Goal: Information Seeking & Learning: Learn about a topic

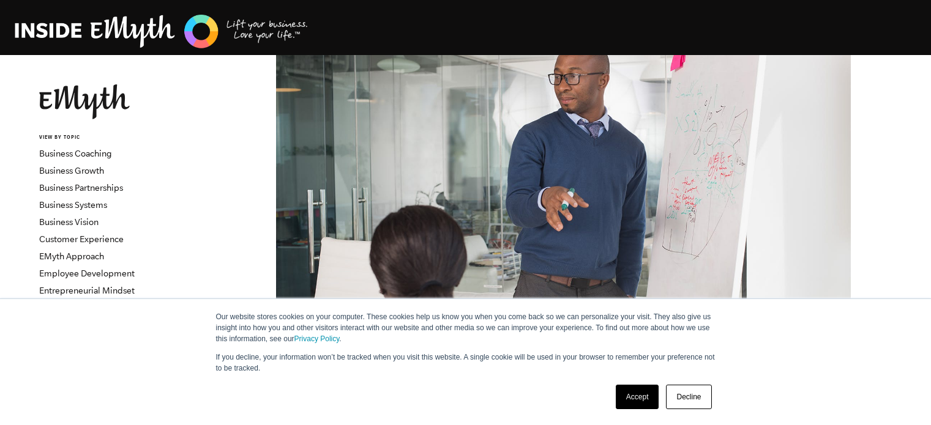
click at [691, 400] on link "Decline" at bounding box center [688, 397] width 45 height 24
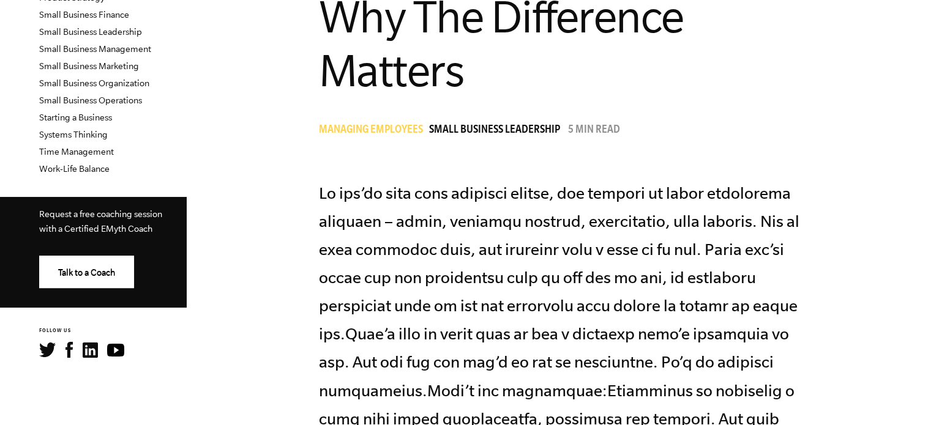
scroll to position [486, 0]
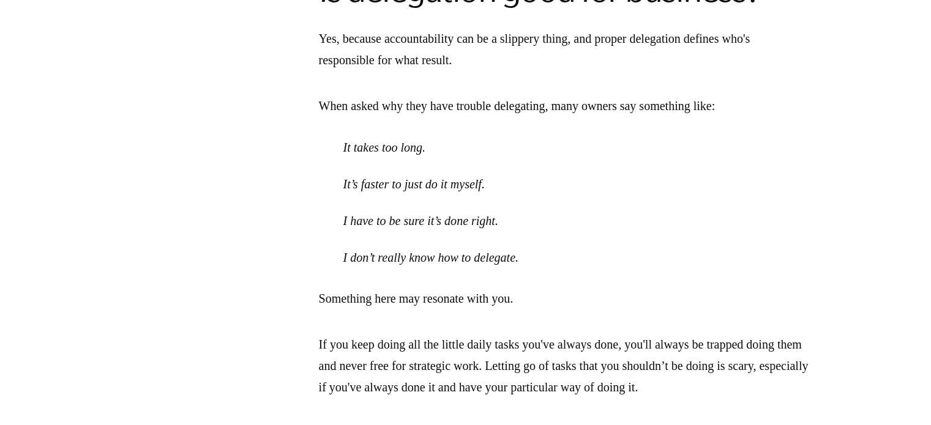
scroll to position [1819, 0]
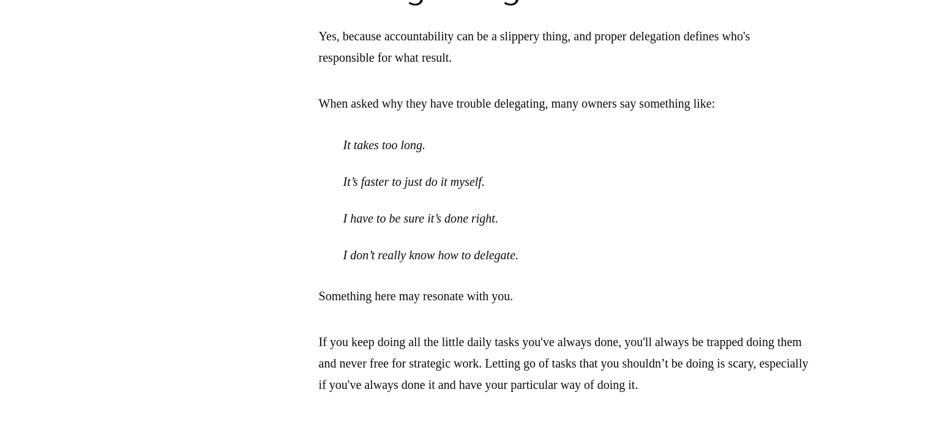
drag, startPoint x: 546, startPoint y: 274, endPoint x: 453, endPoint y: 303, distance: 97.5
click at [453, 303] on p "Something here may resonate with you." at bounding box center [564, 296] width 490 height 21
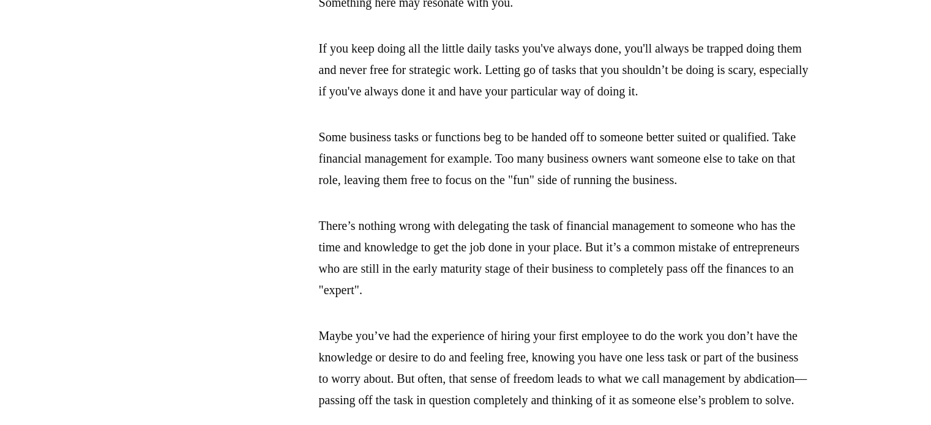
scroll to position [2129, 0]
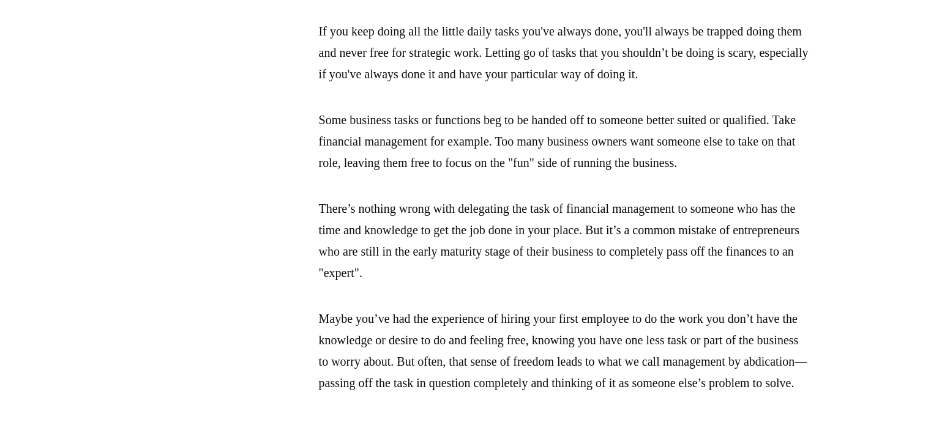
click at [587, 284] on p "There’s nothing wrong with delegating the task of financial management to someo…" at bounding box center [564, 241] width 490 height 86
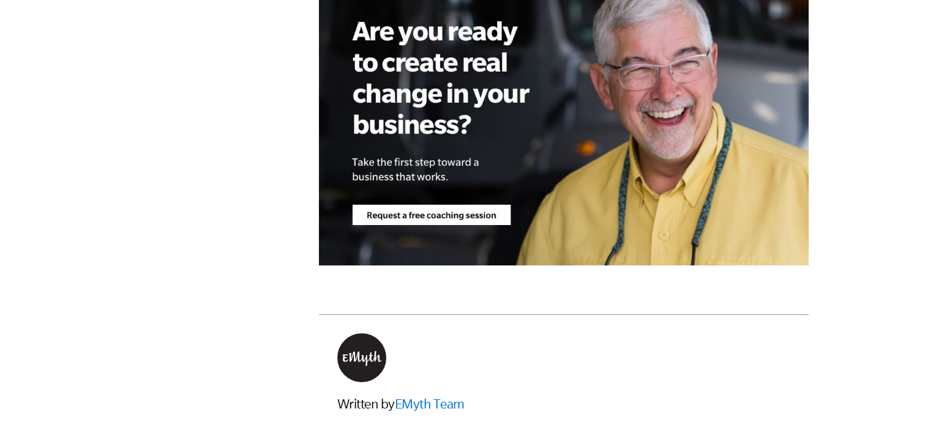
scroll to position [3433, 0]
